Goal: Information Seeking & Learning: Learn about a topic

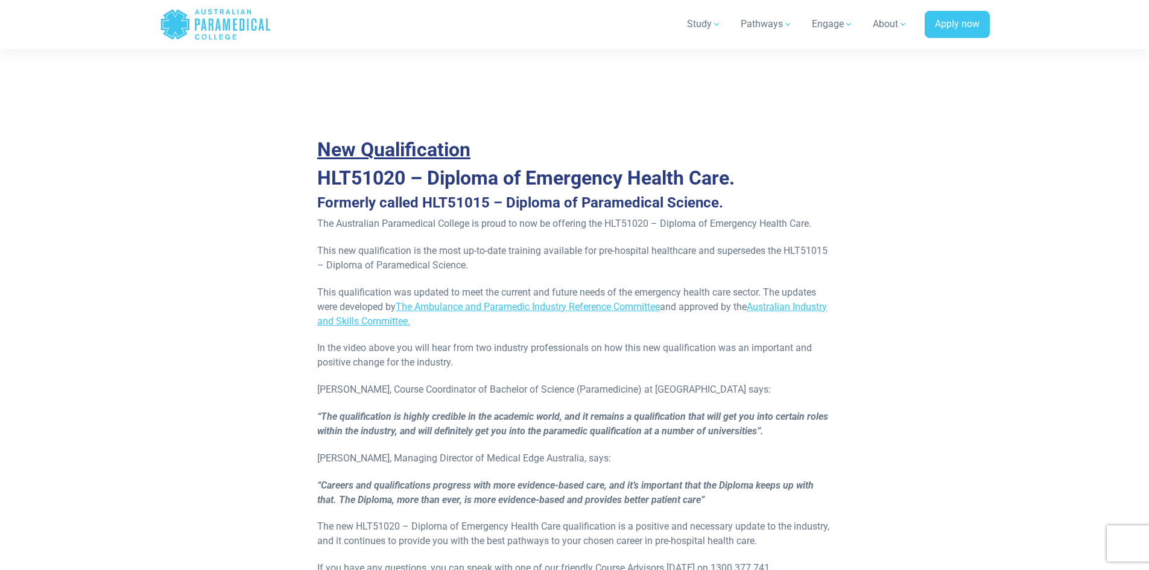
scroll to position [518, 0]
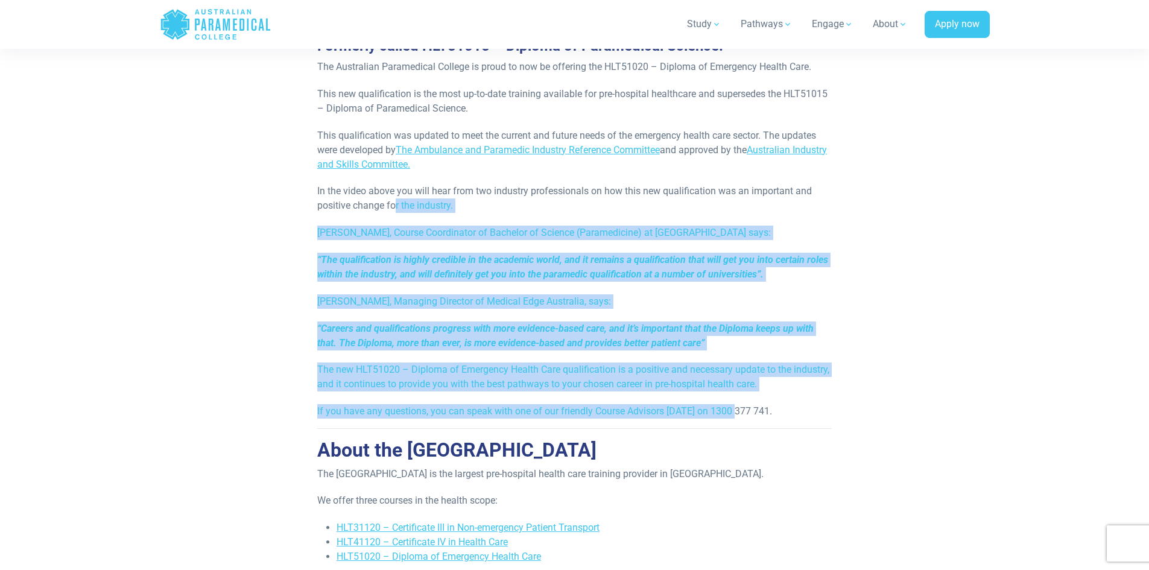
drag, startPoint x: 397, startPoint y: 207, endPoint x: 737, endPoint y: 409, distance: 395.2
click at [737, 409] on div "New Qualification HLT51020 – Diploma of Emergency Health Care. Formerly called …" at bounding box center [574, 232] width 514 height 915
click at [737, 409] on div "If you have any questions, you can speak with one of our friendly Course Adviso…" at bounding box center [574, 411] width 514 height 14
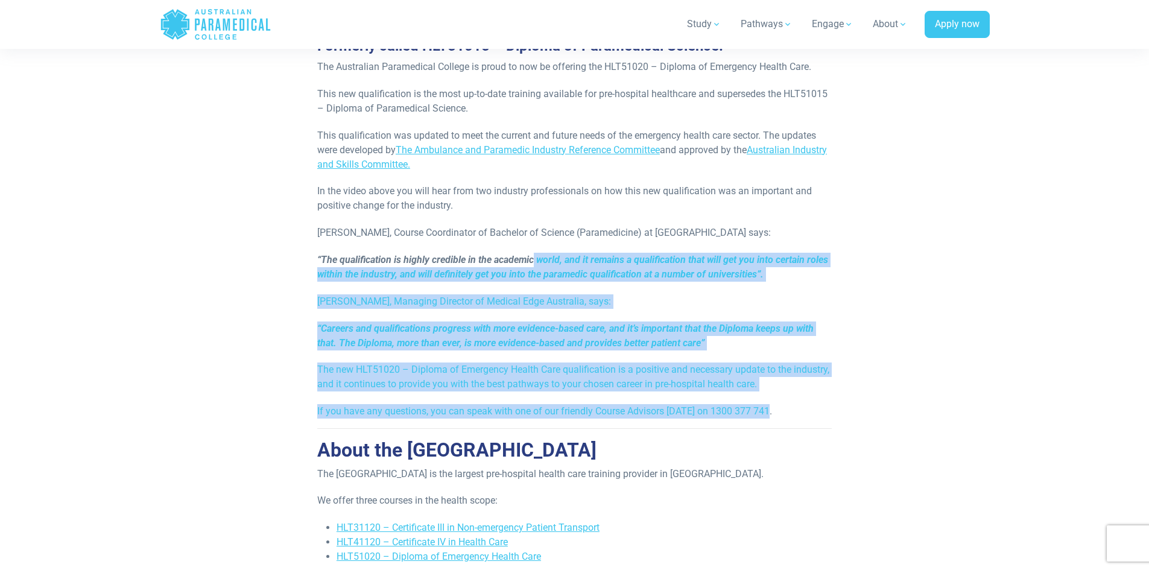
drag, startPoint x: 837, startPoint y: 414, endPoint x: 568, endPoint y: 260, distance: 309.8
click at [534, 257] on div "New Qualification HLT51020 – Diploma of Emergency Health Care. Formerly called …" at bounding box center [574, 293] width 529 height 1036
click at [761, 317] on div "New Qualification HLT51020 – Diploma of Emergency Health Care. Formerly called …" at bounding box center [574, 232] width 514 height 915
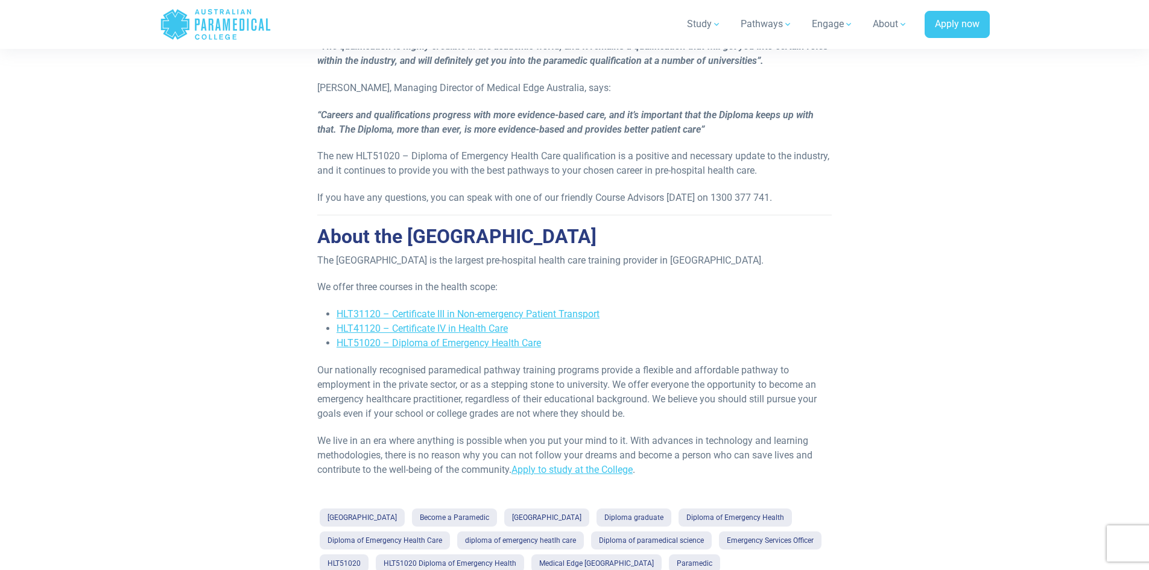
scroll to position [829, 0]
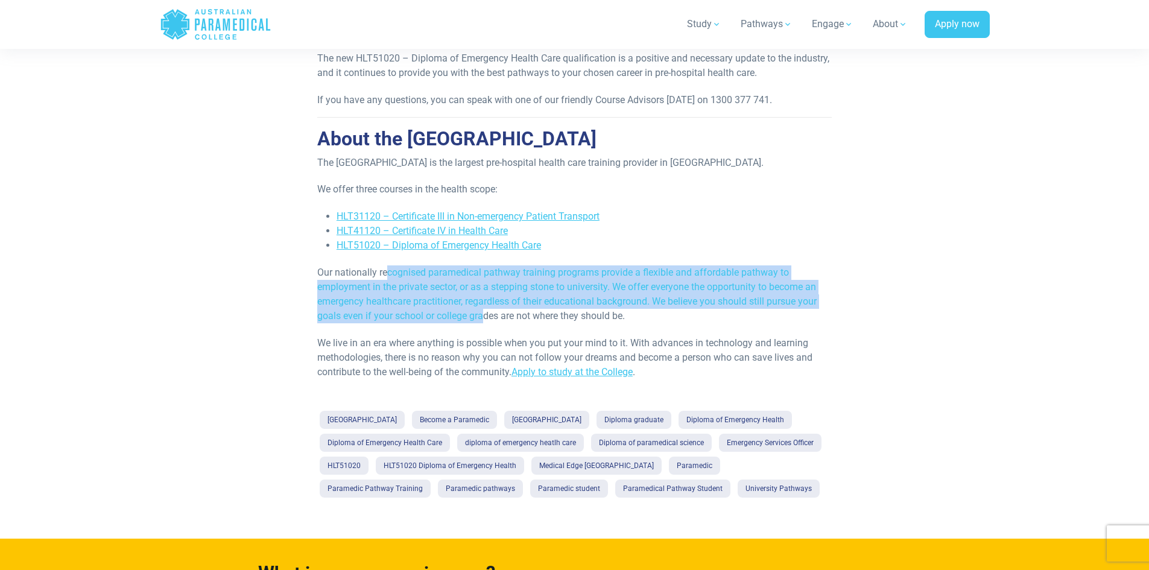
drag, startPoint x: 389, startPoint y: 276, endPoint x: 485, endPoint y: 312, distance: 102.3
click at [485, 312] on p "Our nationally recognised paramedical pathway training programs provide a flexi…" at bounding box center [574, 294] width 514 height 58
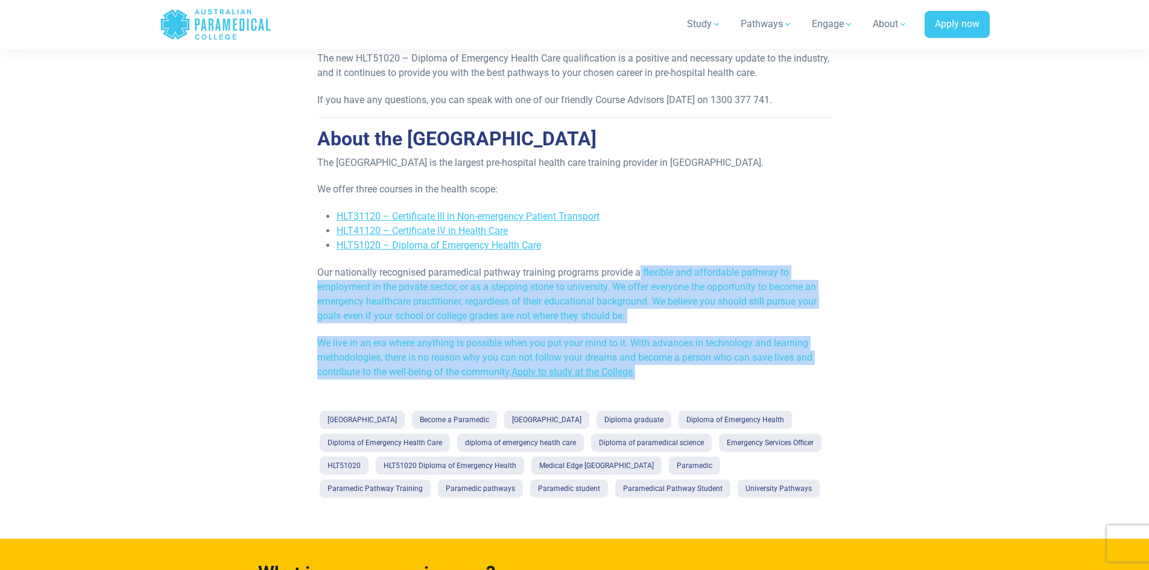
drag, startPoint x: 641, startPoint y: 271, endPoint x: 764, endPoint y: 367, distance: 156.0
click at [764, 367] on p "We live in an era where anything is possible when you put your mind to it. With…" at bounding box center [574, 357] width 514 height 43
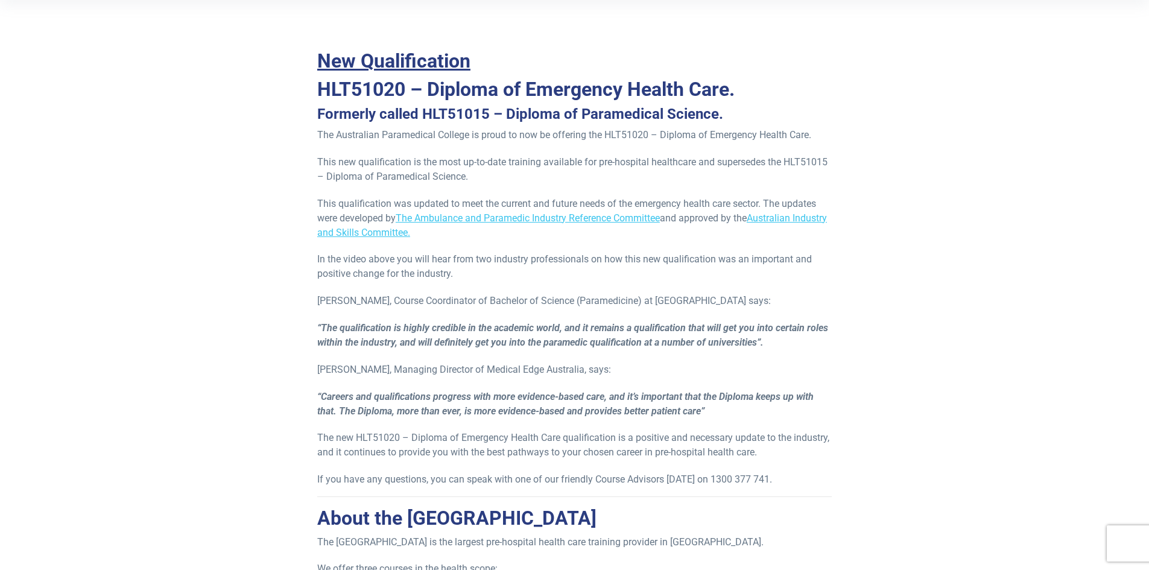
scroll to position [445, 0]
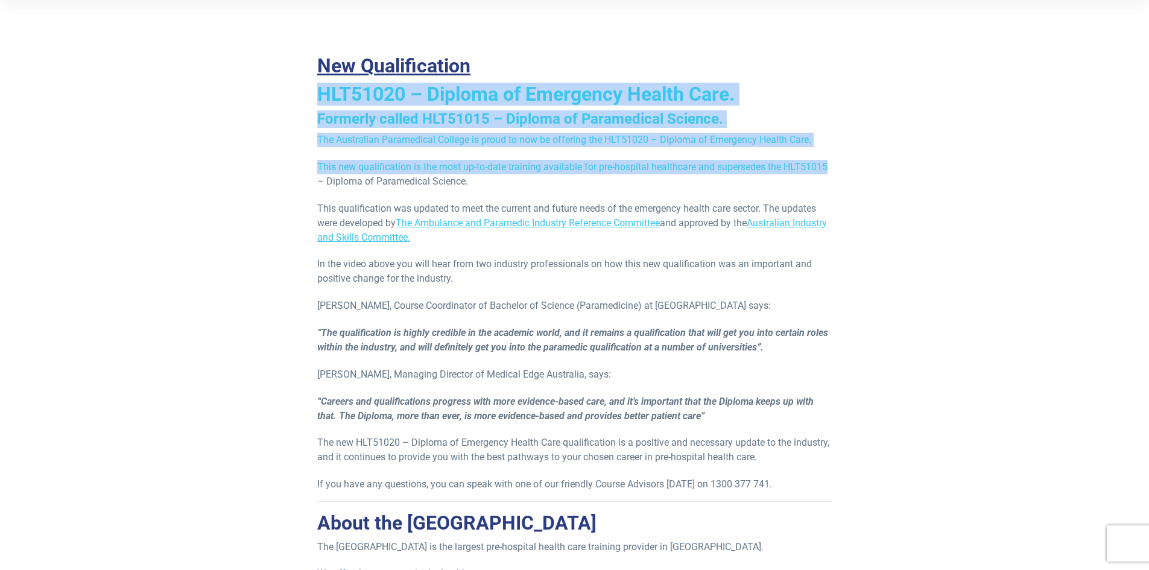
drag, startPoint x: 883, startPoint y: 74, endPoint x: 883, endPoint y: 195, distance: 120.6
click at [883, 194] on div "New Qualification HLT51020 – Diploma of Emergency Health Care. Formerly called …" at bounding box center [574, 366] width 705 height 1036
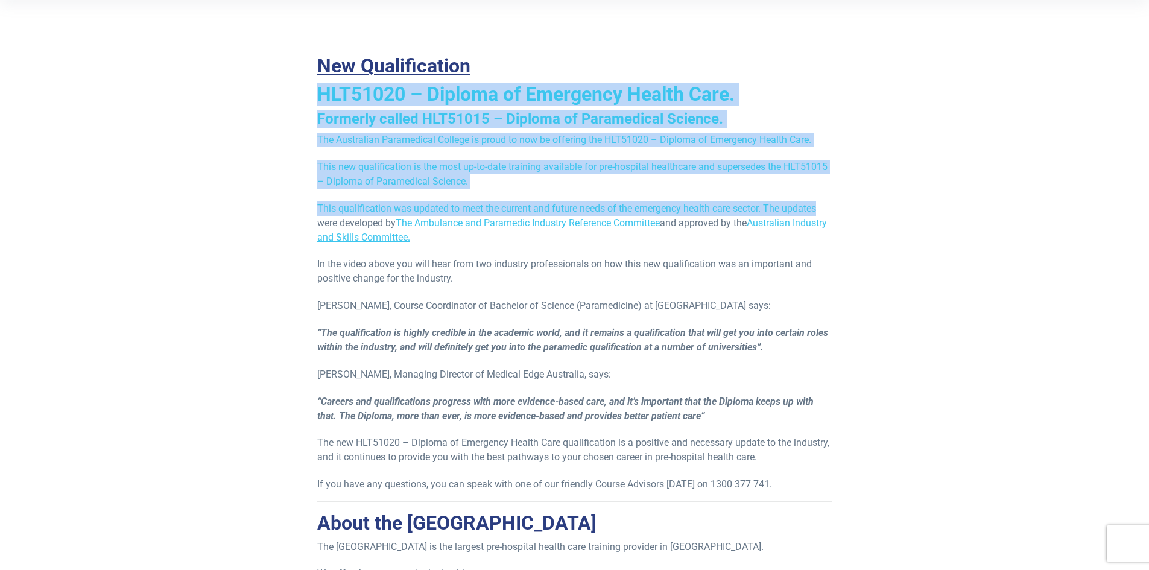
click at [883, 195] on div "New Qualification HLT51020 – Diploma of Emergency Health Care. Formerly called …" at bounding box center [574, 366] width 705 height 1036
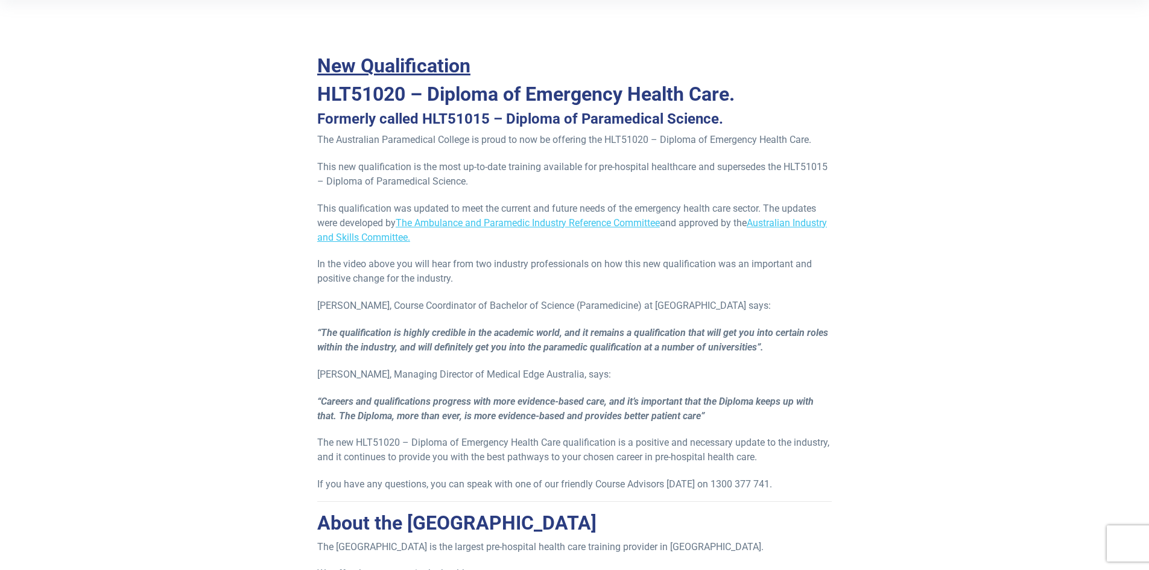
click at [610, 126] on h3 "Formerly called HLT51015 – Diploma of Paramedical Science." at bounding box center [574, 118] width 514 height 17
click at [613, 122] on h3 "Formerly called HLT51015 – Diploma of Paramedical Science." at bounding box center [574, 118] width 514 height 17
copy h3 "Paramedical"
click at [600, 93] on h2 "HLT51020 – Diploma of Emergency Health Care." at bounding box center [574, 94] width 514 height 23
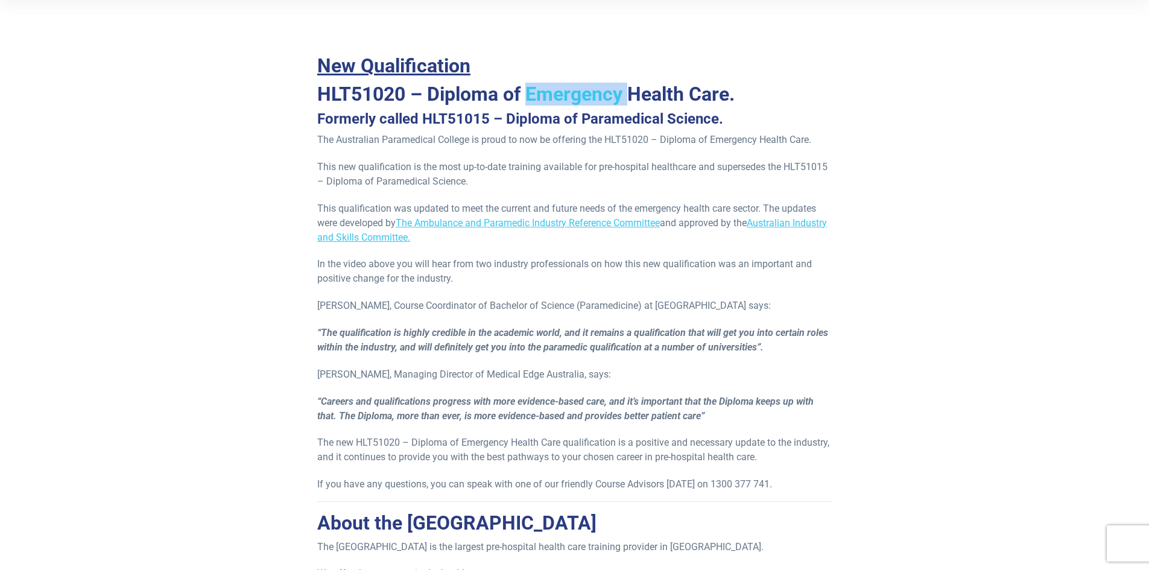
click at [600, 93] on h2 "HLT51020 – Diploma of Emergency Health Care." at bounding box center [574, 94] width 514 height 23
copy h2 "Emergency"
